Goal: Task Accomplishment & Management: Manage account settings

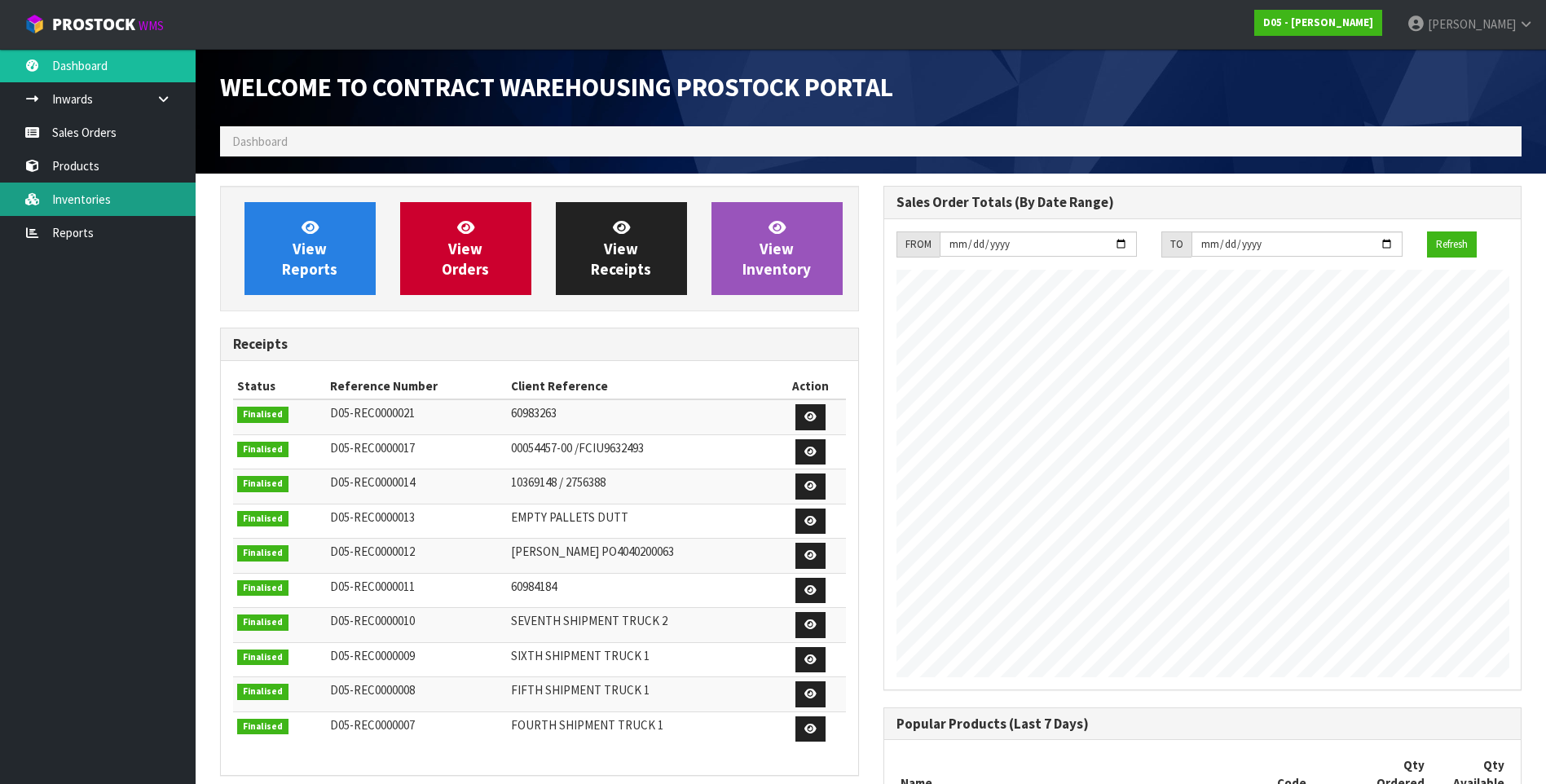
scroll to position [1096, 663]
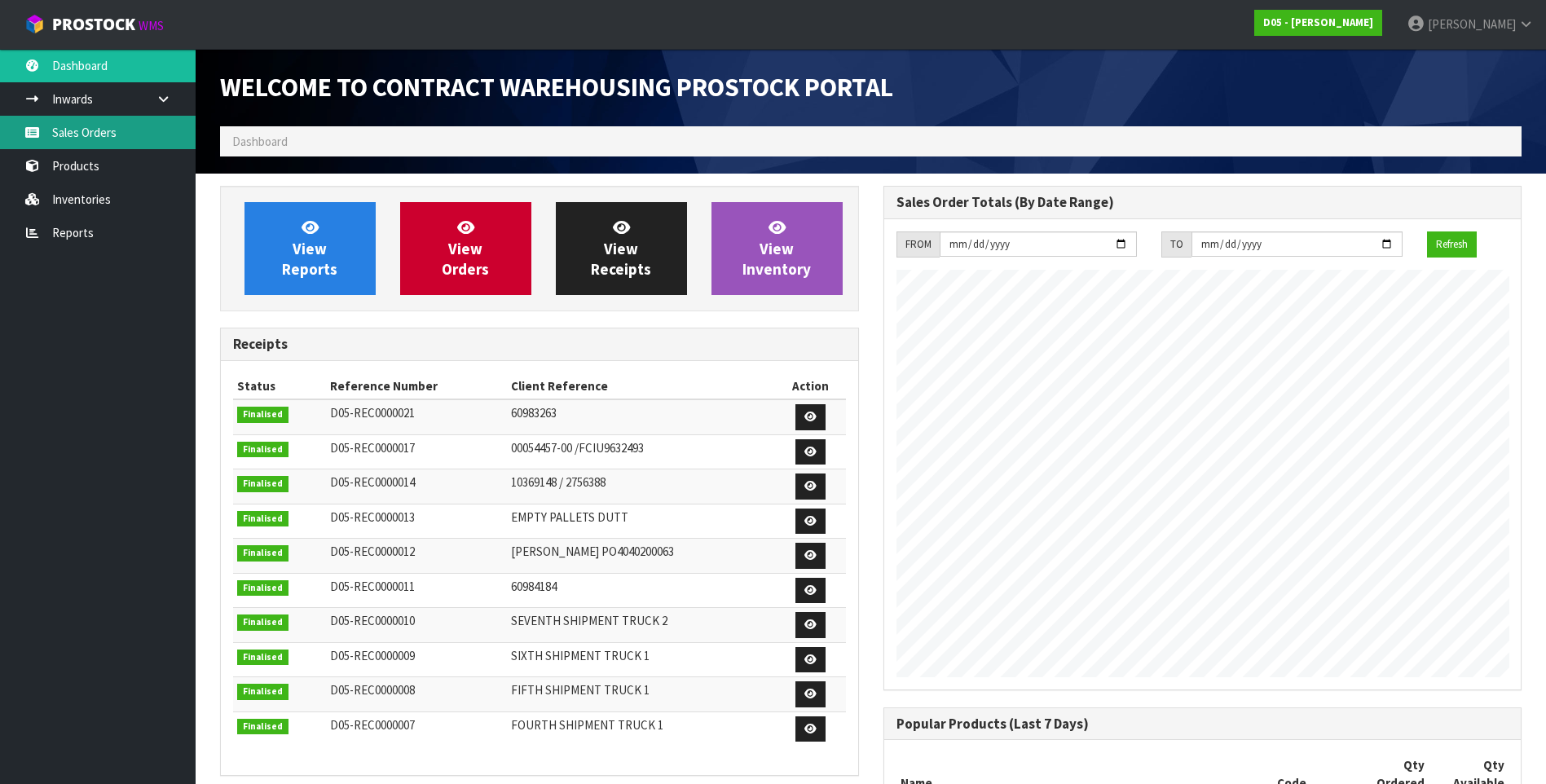
click at [101, 130] on link "Sales Orders" at bounding box center [97, 132] width 195 height 34
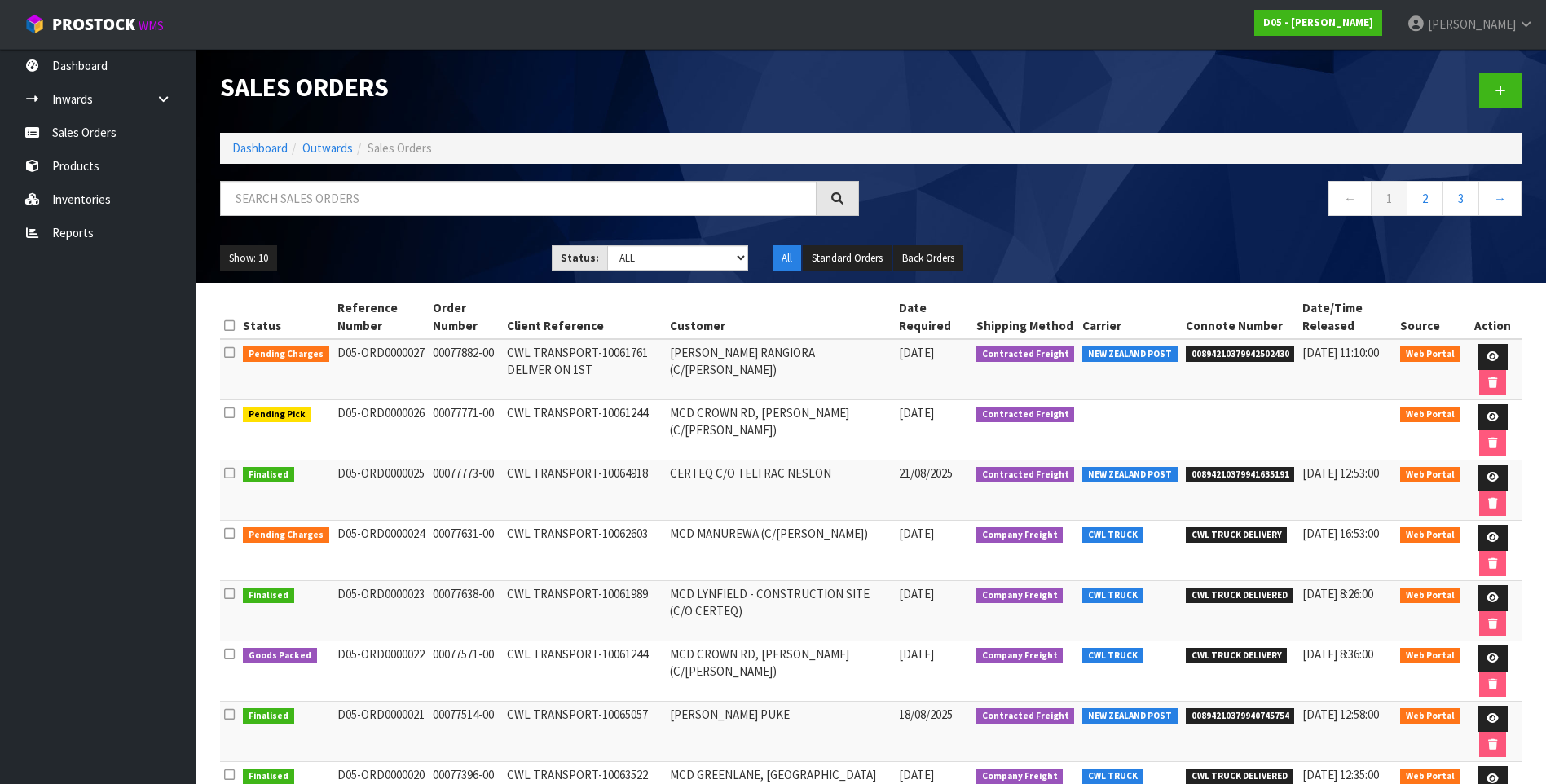
click at [643, 436] on td "CWL TRANSPORT-10061244" at bounding box center [585, 430] width 163 height 60
drag, startPoint x: 421, startPoint y: 411, endPoint x: 331, endPoint y: 420, distance: 90.4
click at [333, 420] on td "D05-ORD0000026" at bounding box center [381, 430] width 96 height 60
drag, startPoint x: 331, startPoint y: 420, endPoint x: 463, endPoint y: 434, distance: 132.7
click at [446, 443] on td "00077771-00" at bounding box center [466, 430] width 74 height 60
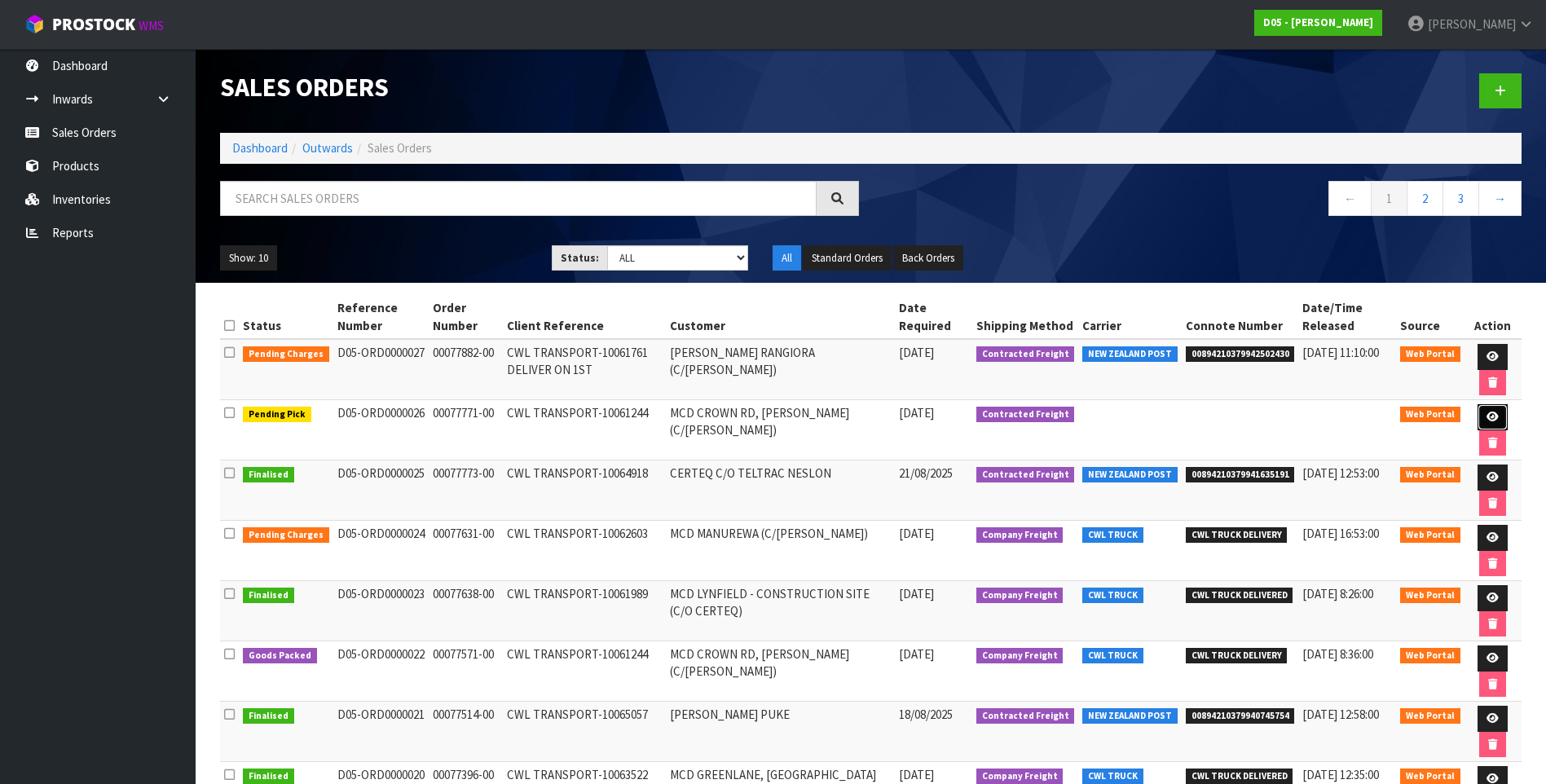
click at [1487, 414] on icon at bounding box center [1492, 416] width 12 height 11
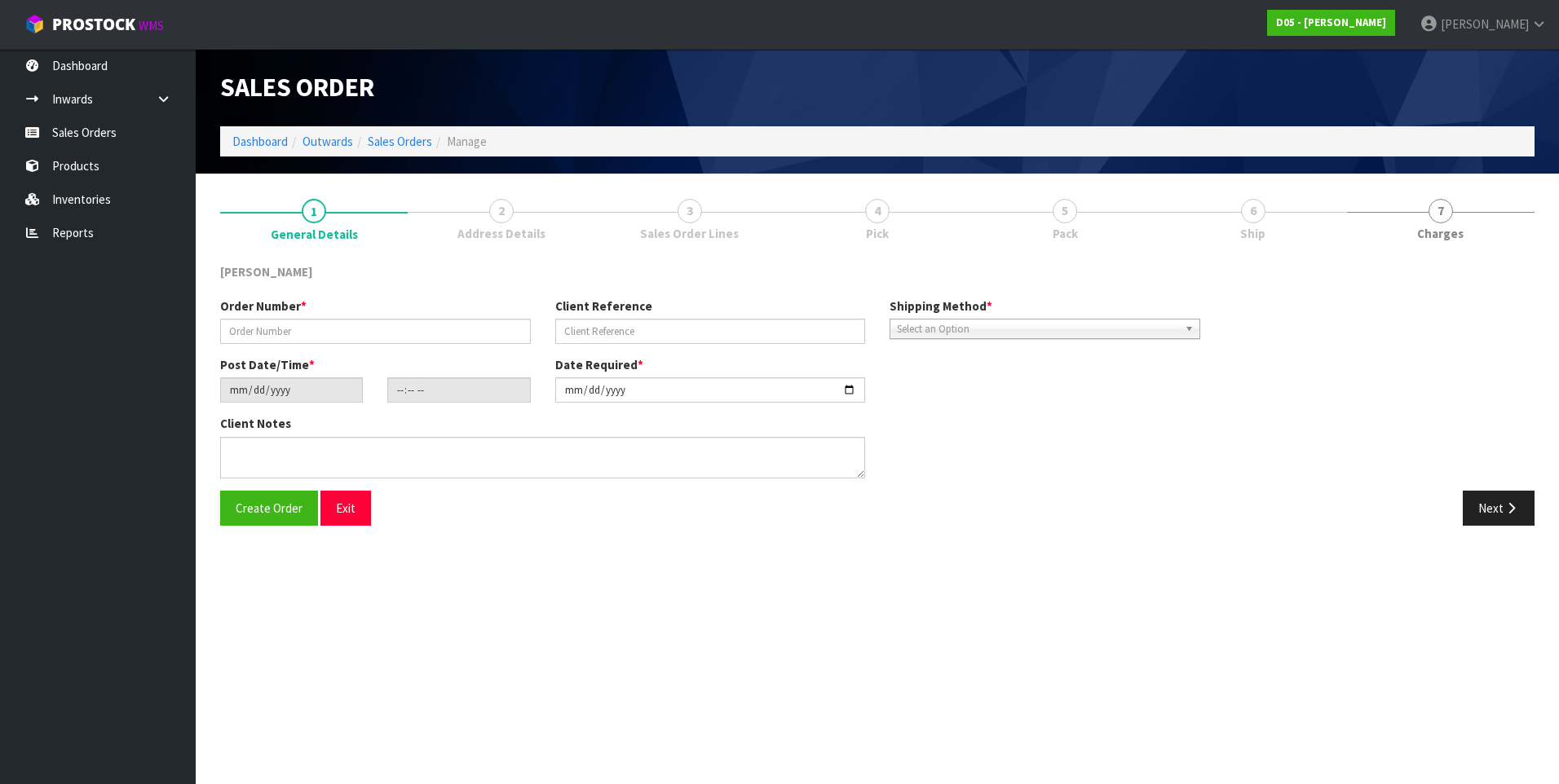
type input "00077771-00"
type input "CWL TRANSPORT-10061244"
type input "[DATE]"
type input "08:10:00.000"
type input "[DATE]"
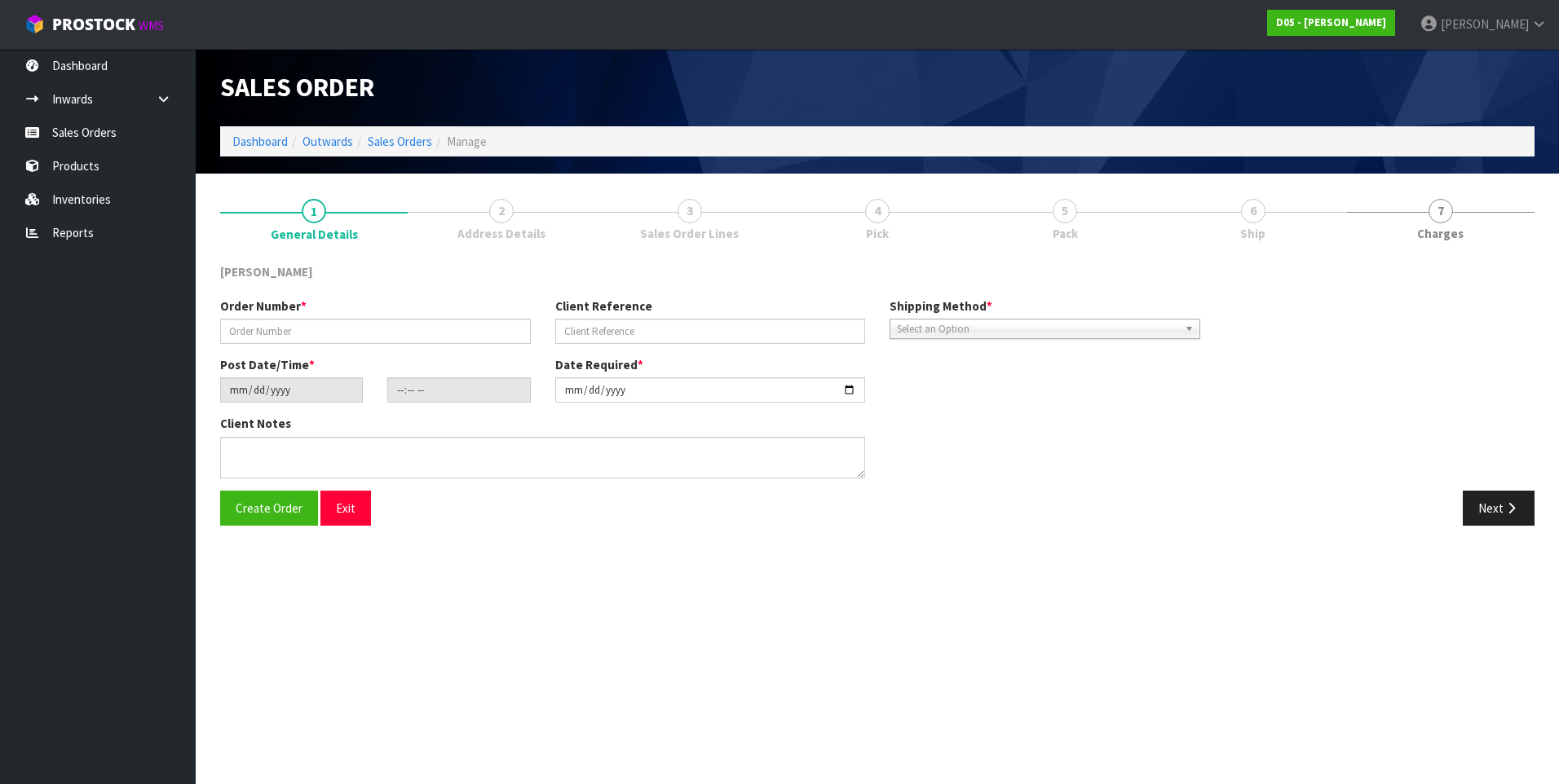
type textarea "PLEASE DELIVER TO SITE BY THE 29/08"
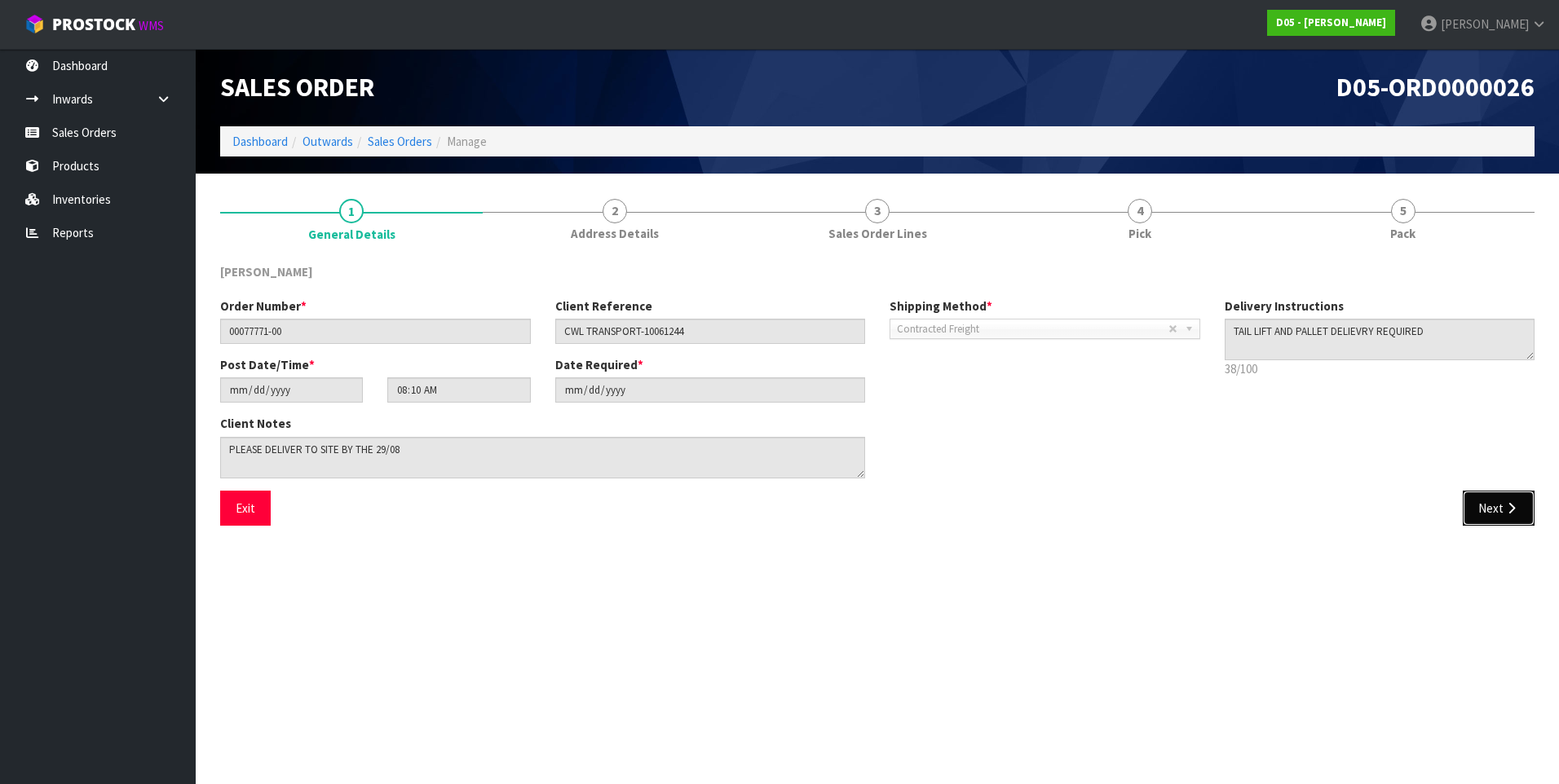
click at [1493, 511] on button "Next" at bounding box center [1498, 508] width 72 height 35
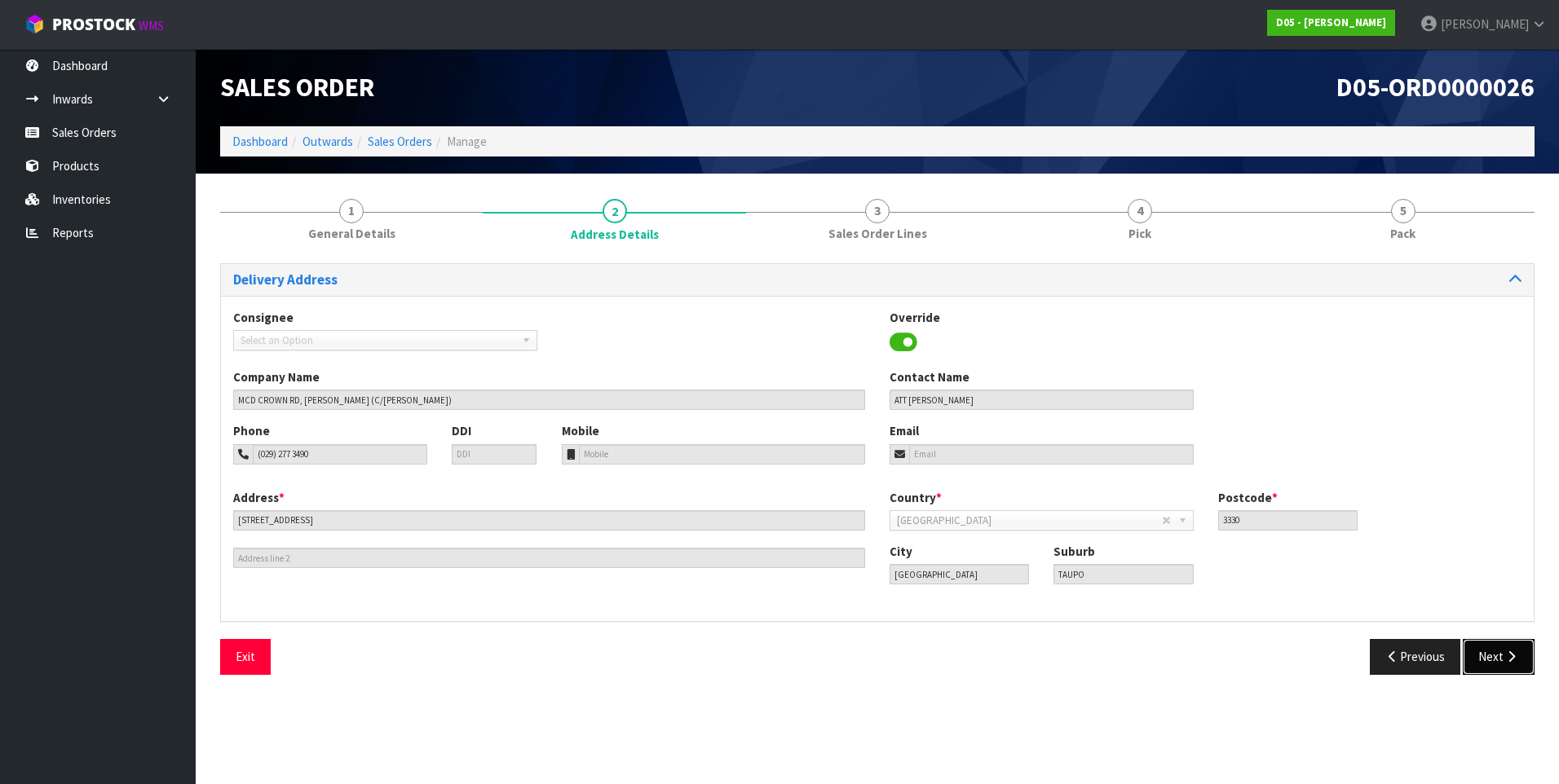
click at [1488, 650] on button "Next" at bounding box center [1498, 656] width 72 height 35
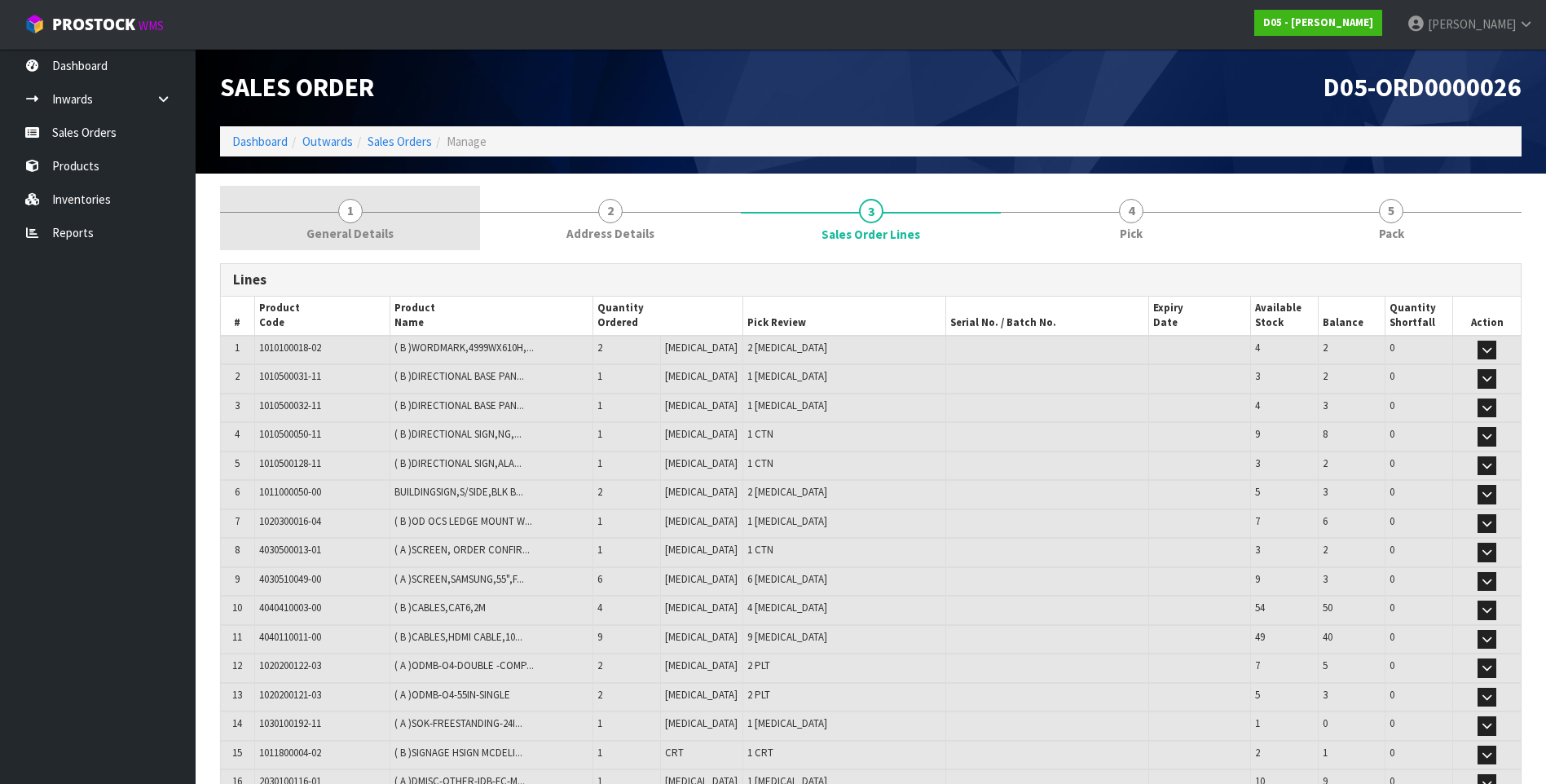
click at [350, 209] on span "1" at bounding box center [350, 211] width 25 height 25
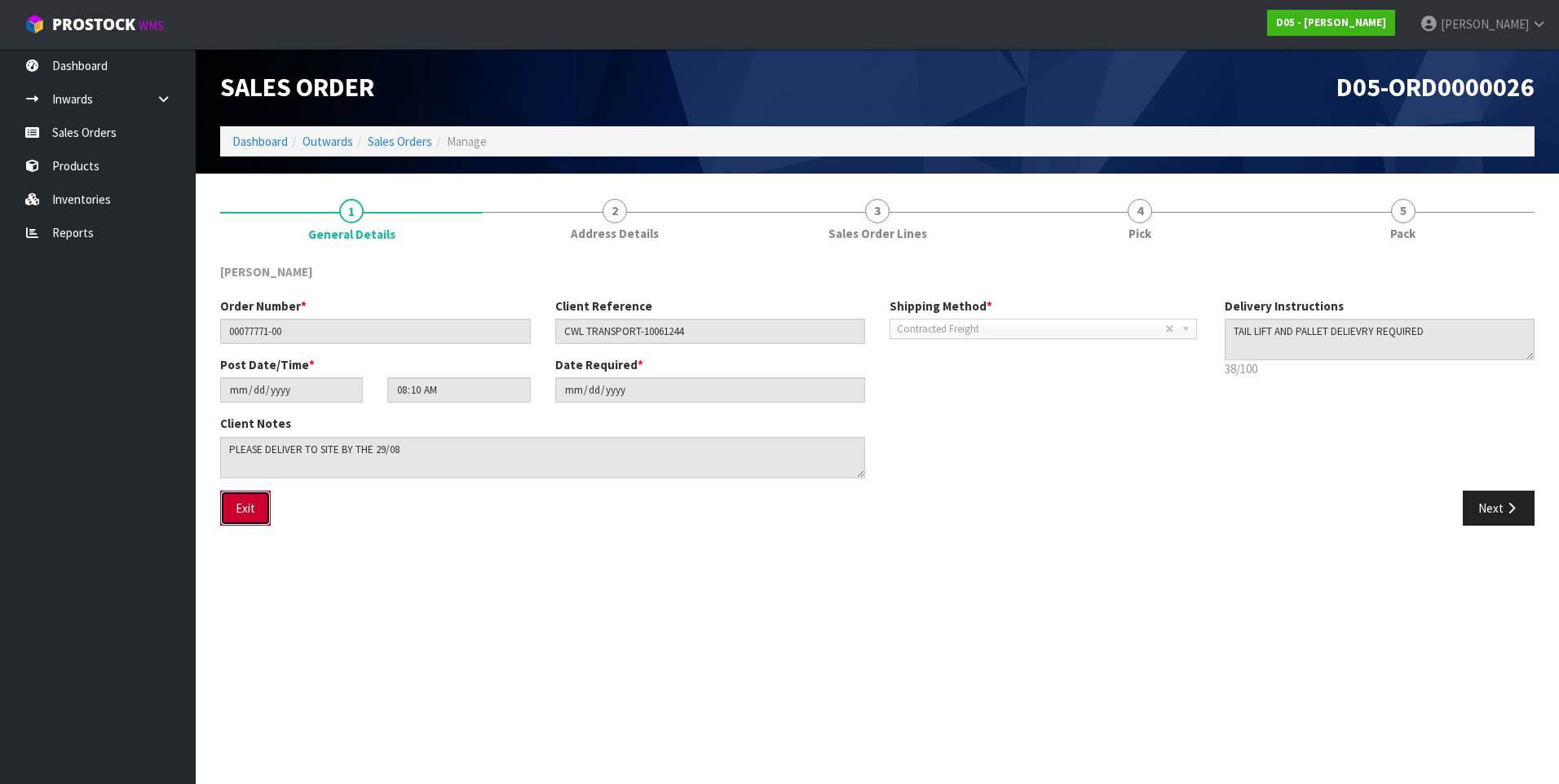
click at [237, 500] on button "Exit" at bounding box center [245, 508] width 50 height 35
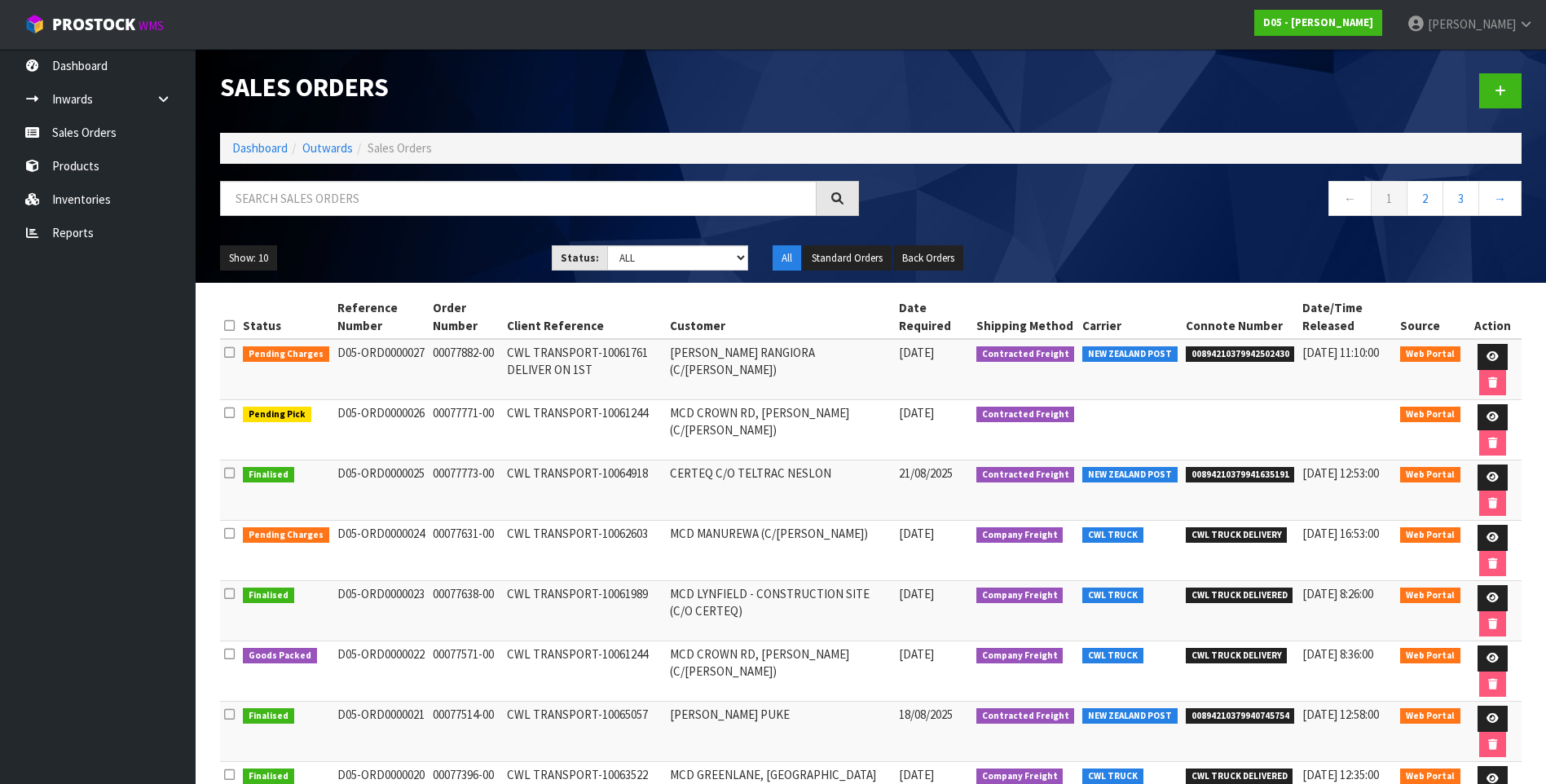
drag, startPoint x: 420, startPoint y: 415, endPoint x: 331, endPoint y: 419, distance: 89.1
click at [333, 419] on td "D05-ORD0000026" at bounding box center [381, 430] width 96 height 60
copy td "D05-ORD0000026"
click at [1468, 22] on span "[PERSON_NAME]" at bounding box center [1472, 24] width 88 height 16
click at [1455, 64] on link "Logout" at bounding box center [1481, 64] width 129 height 22
